Goal: Task Accomplishment & Management: Use online tool/utility

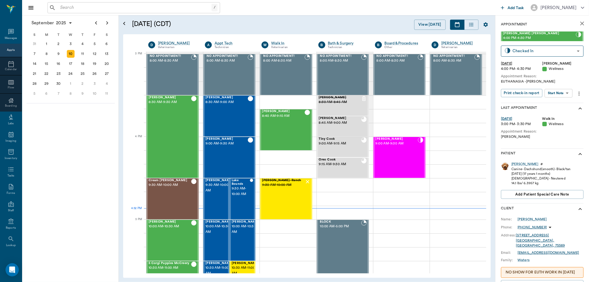
scroll to position [580, 0]
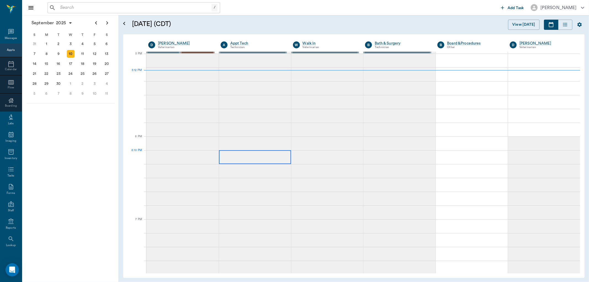
scroll to position [592, 0]
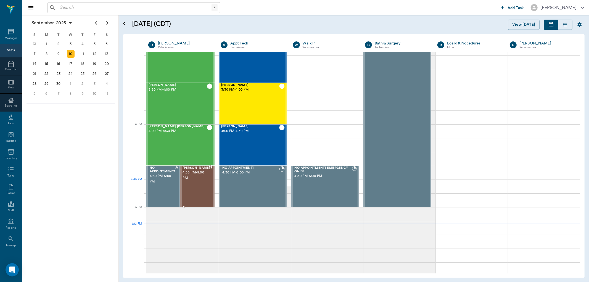
click at [196, 190] on div "Missy Tyson 4:30 PM - 5:00 PM" at bounding box center [196, 186] width 28 height 40
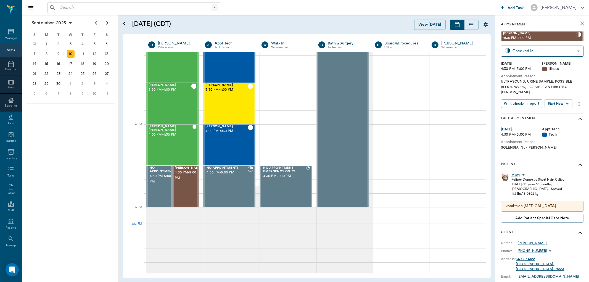
click at [572, 99] on body "/ ​ Add Task Dr. Bert Ellsworth Nectar Messages Appts Calendar Flow Boarding La…" at bounding box center [294, 141] width 589 height 282
click at [563, 110] on li "View SOAP" at bounding box center [558, 109] width 38 height 9
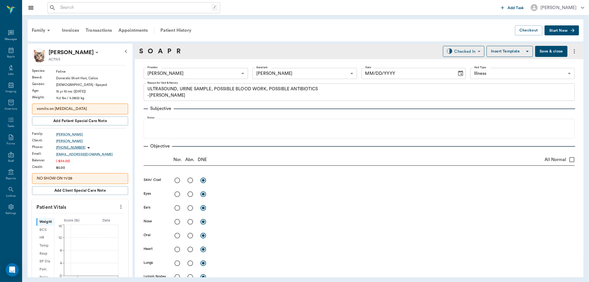
type input "63ec2f075fda476ae8351a4d"
type input "682b670d8bdc6f7f8feef3db"
type input "65d2be4f46e3a538d89b8c15"
type textarea "ULTRASOUND, URINE SAMPLE, POSSIBLE BLOOD WORK, POSSIBLE ANTIBIOTICS -LORY"
type input "09/10/2025"
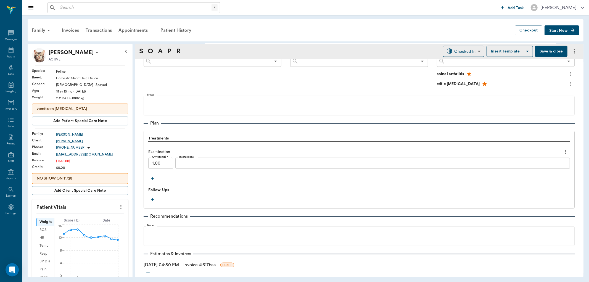
scroll to position [358, 0]
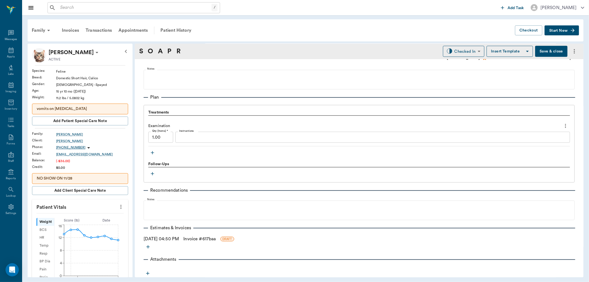
click at [152, 153] on icon "button" at bounding box center [153, 153] width 6 height 6
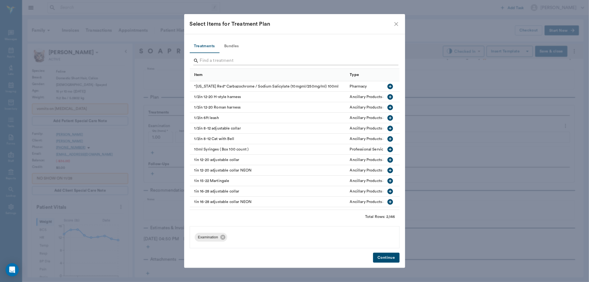
click at [217, 59] on input "Search" at bounding box center [295, 60] width 190 height 9
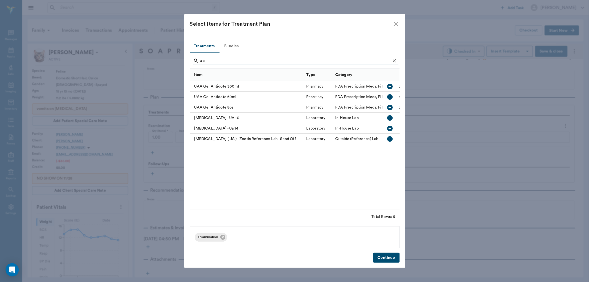
type input "ua"
click at [390, 126] on icon "button" at bounding box center [390, 129] width 6 height 6
click at [391, 258] on button "Continue" at bounding box center [386, 257] width 26 height 10
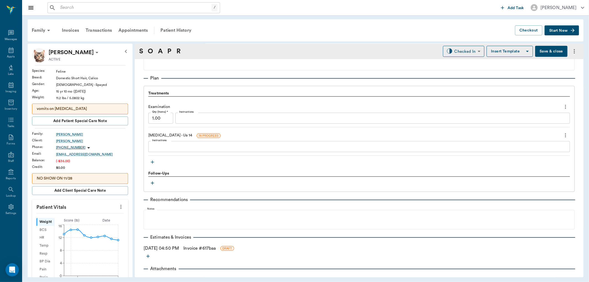
scroll to position [387, 0]
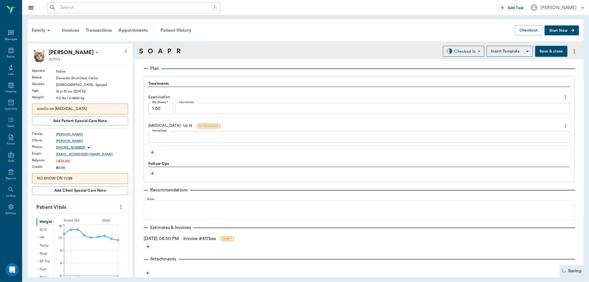
click at [150, 270] on icon "button" at bounding box center [148, 273] width 6 height 6
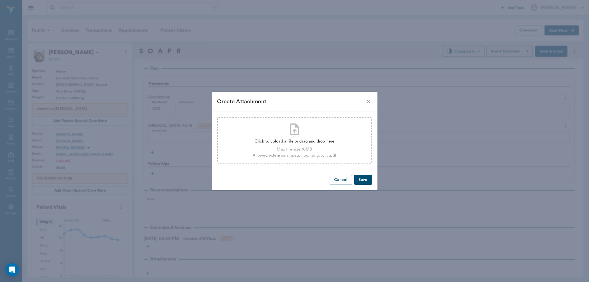
click at [284, 144] on div "Click to upload a file or drag and drop here" at bounding box center [294, 141] width 84 height 6
type input "C:\fakepath\UA 14 Missy Tyson 9-10.pdf"
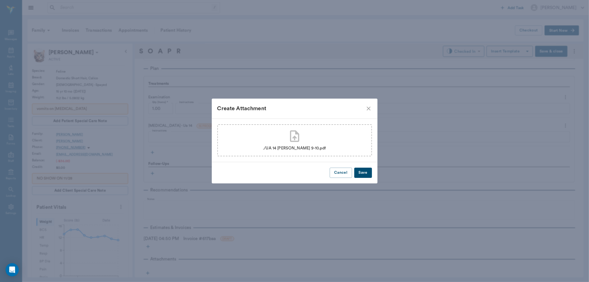
click at [366, 173] on button "Save" at bounding box center [363, 172] width 18 height 10
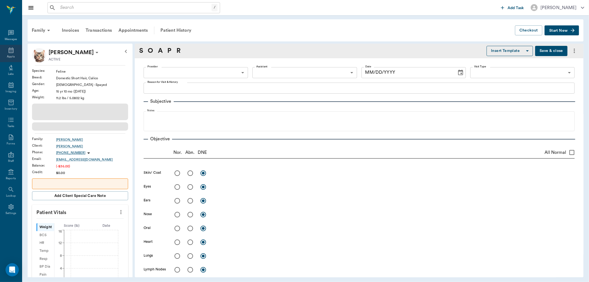
type input "63ec2f075fda476ae8351a4d"
type input "682b670d8bdc6f7f8feef3db"
type input "65d2be4f46e3a538d89b8c15"
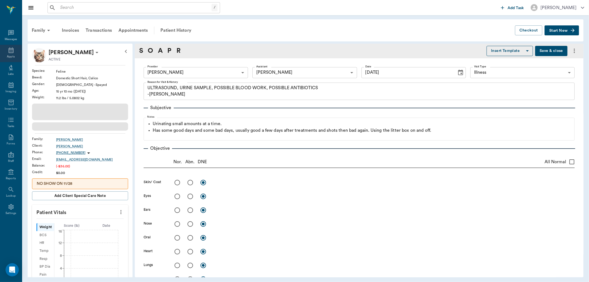
type input "09/10/2025"
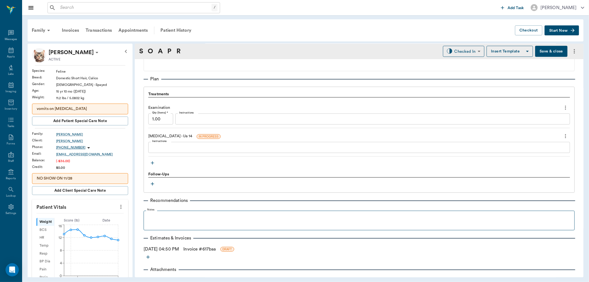
scroll to position [397, 0]
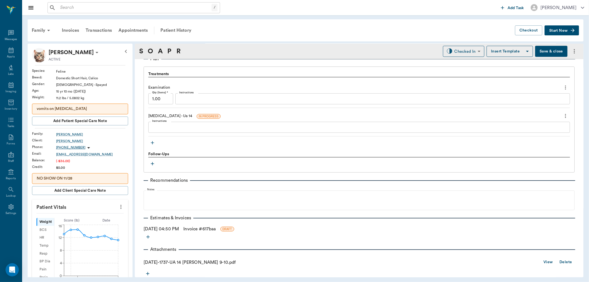
click at [543, 260] on link "View" at bounding box center [547, 262] width 9 height 7
